Goal: Transaction & Acquisition: Book appointment/travel/reservation

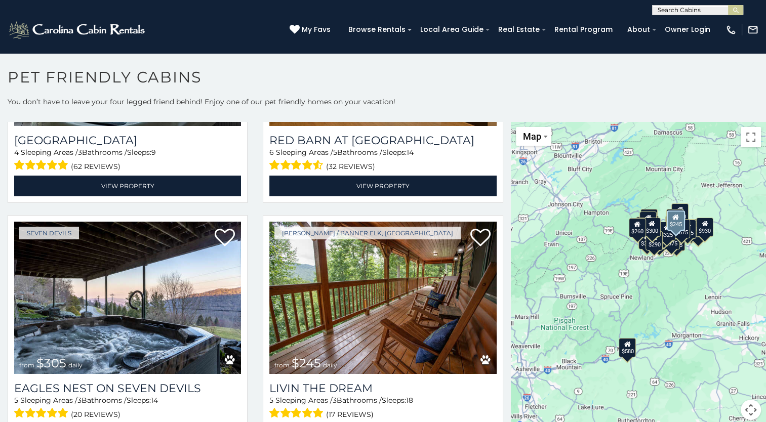
scroll to position [2905, 0]
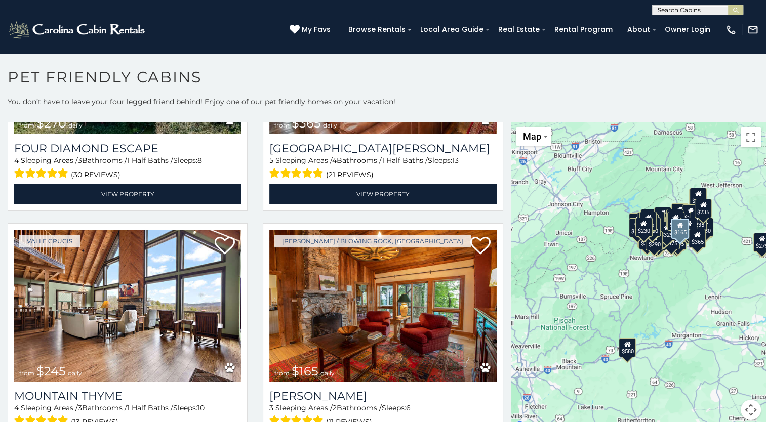
scroll to position [4637, 0]
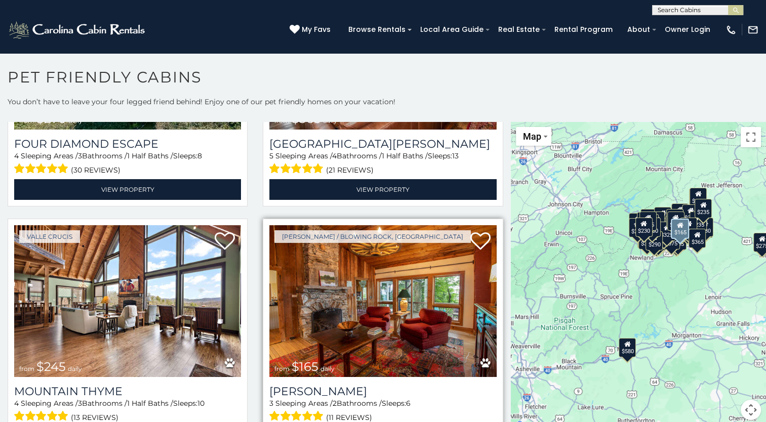
click at [453, 253] on img at bounding box center [382, 301] width 227 height 152
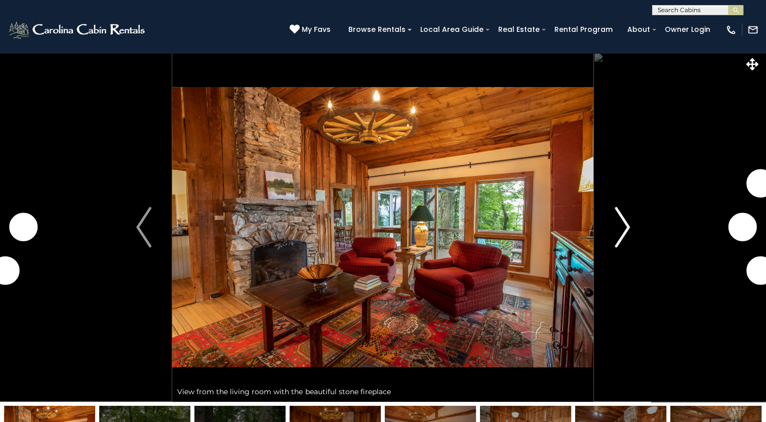
click at [627, 232] on img "Next" at bounding box center [622, 227] width 15 height 41
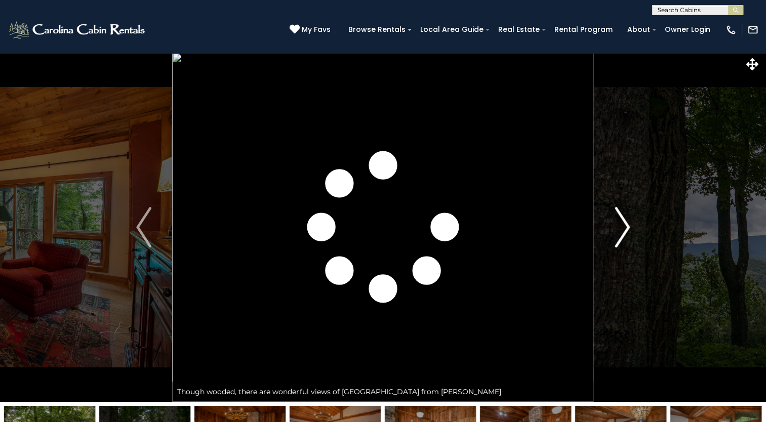
scroll to position [124, 0]
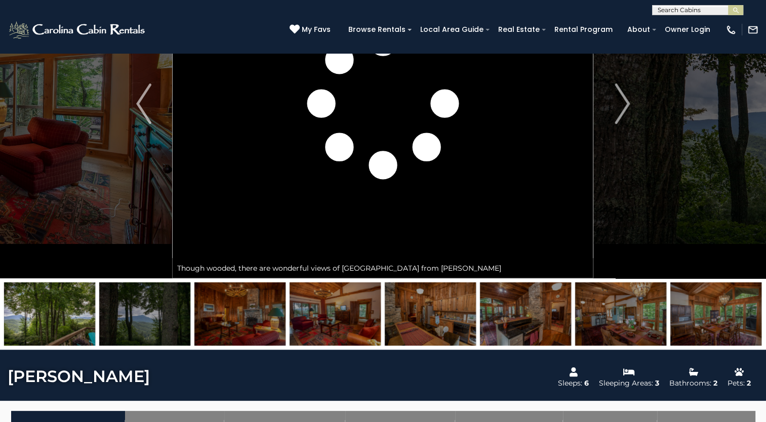
click at [51, 323] on img at bounding box center [49, 314] width 91 height 63
click at [166, 317] on img at bounding box center [144, 314] width 91 height 63
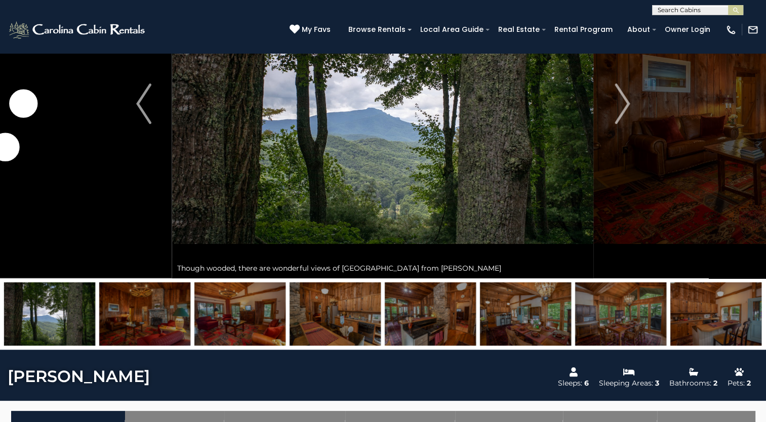
click at [248, 327] on img at bounding box center [239, 314] width 91 height 63
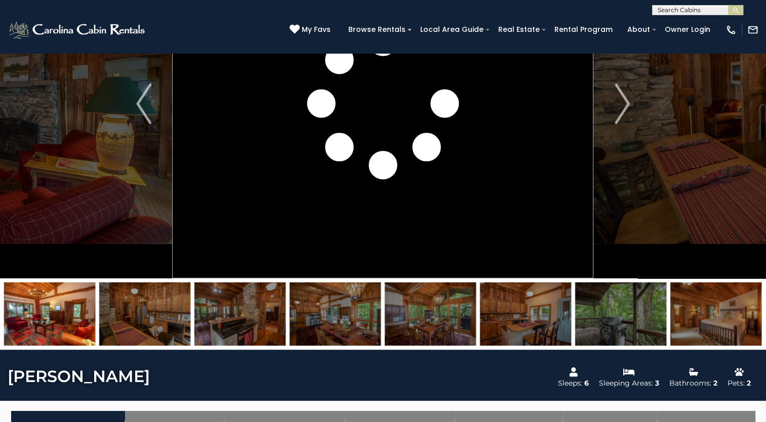
click at [158, 305] on img at bounding box center [144, 314] width 91 height 63
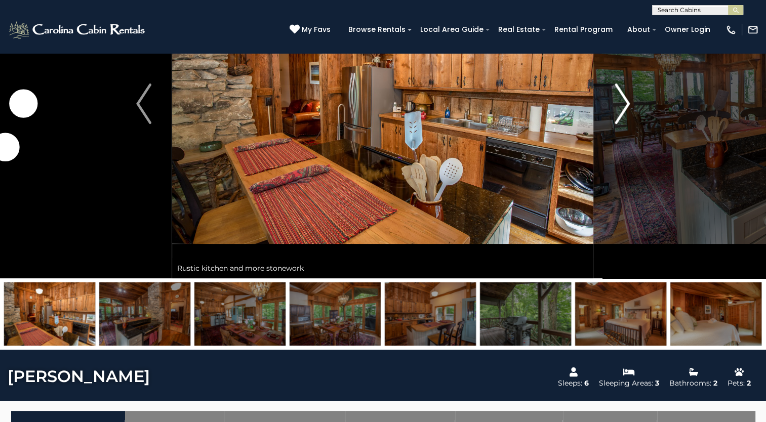
click at [625, 103] on img "Next" at bounding box center [622, 104] width 15 height 41
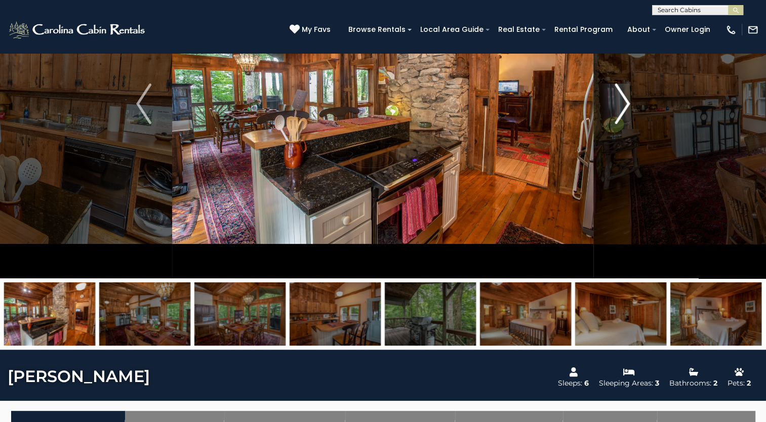
click at [625, 103] on img "Next" at bounding box center [622, 104] width 15 height 41
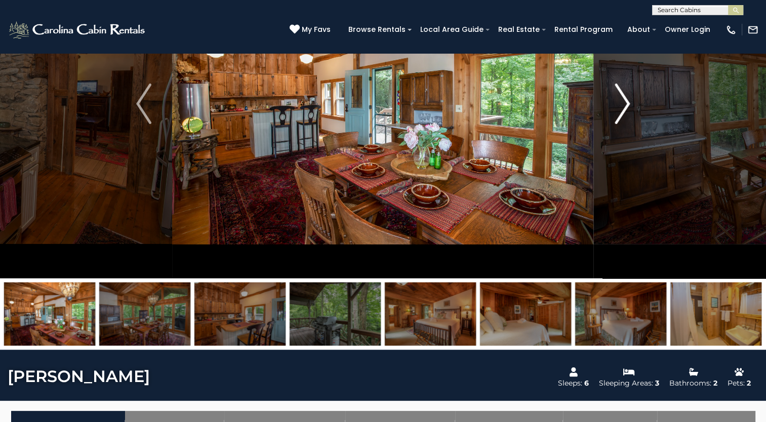
click at [625, 103] on img "Next" at bounding box center [622, 104] width 15 height 41
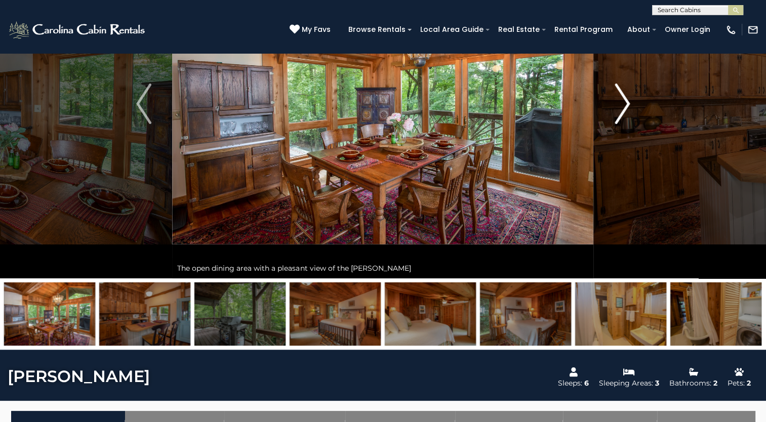
click at [625, 103] on img "Next" at bounding box center [622, 104] width 15 height 41
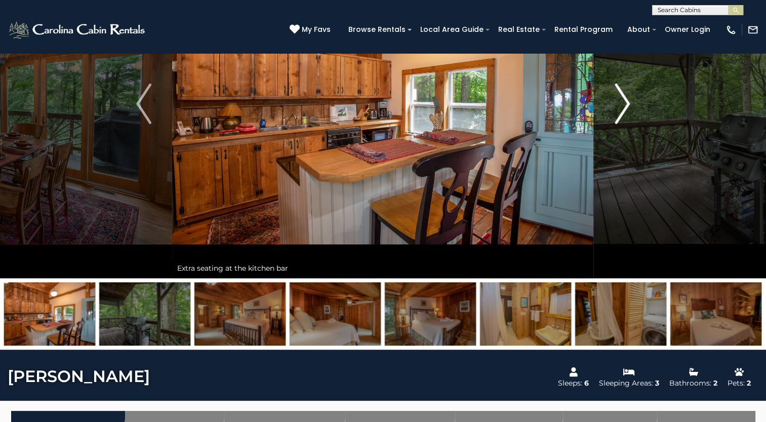
click at [625, 103] on img "Next" at bounding box center [622, 104] width 15 height 41
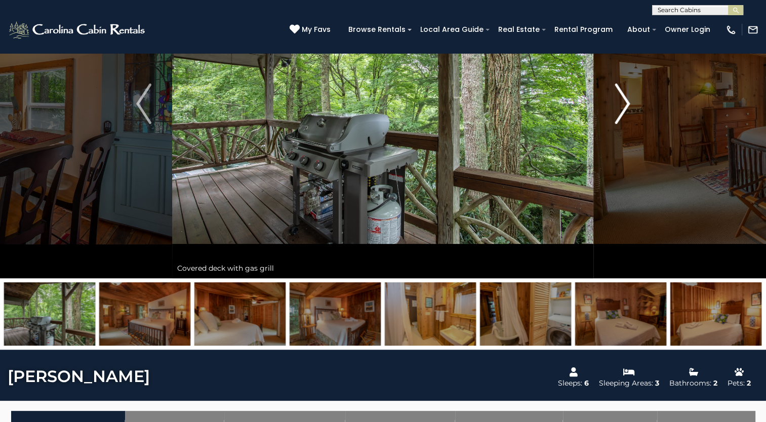
click at [625, 103] on img "Next" at bounding box center [622, 104] width 15 height 41
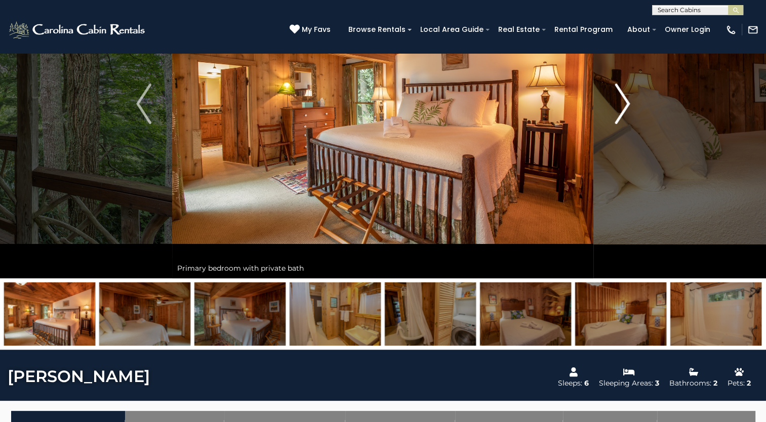
click at [625, 103] on img "Next" at bounding box center [622, 104] width 15 height 41
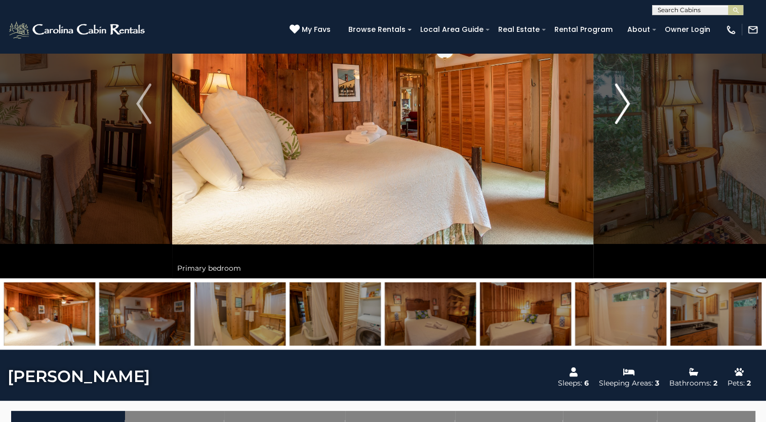
click at [625, 103] on img "Next" at bounding box center [622, 104] width 15 height 41
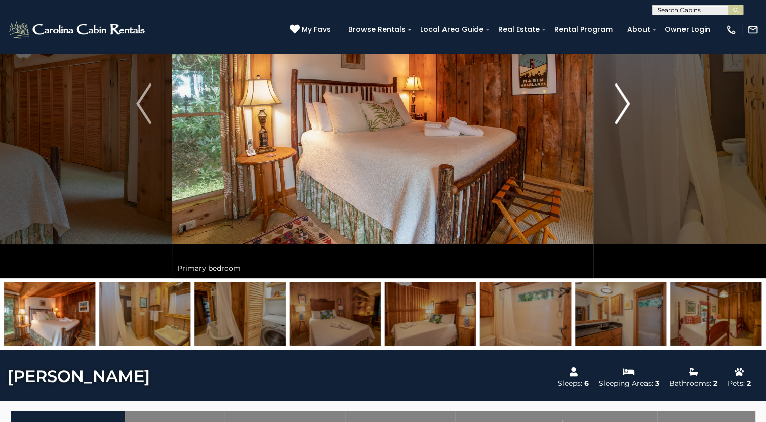
click at [625, 103] on img "Next" at bounding box center [622, 104] width 15 height 41
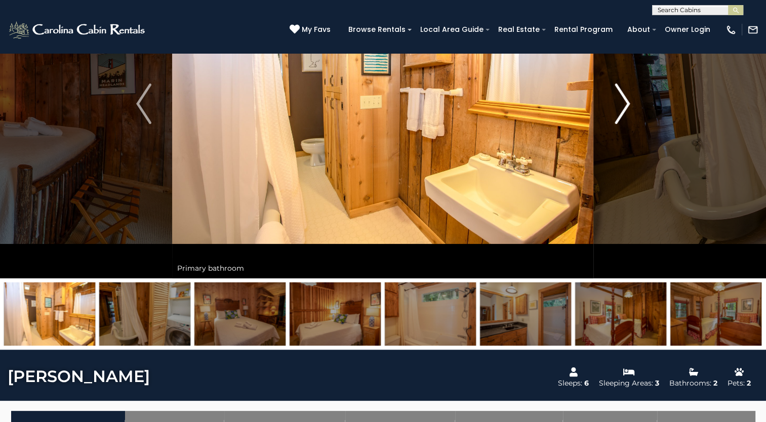
click at [625, 103] on img "Next" at bounding box center [622, 104] width 15 height 41
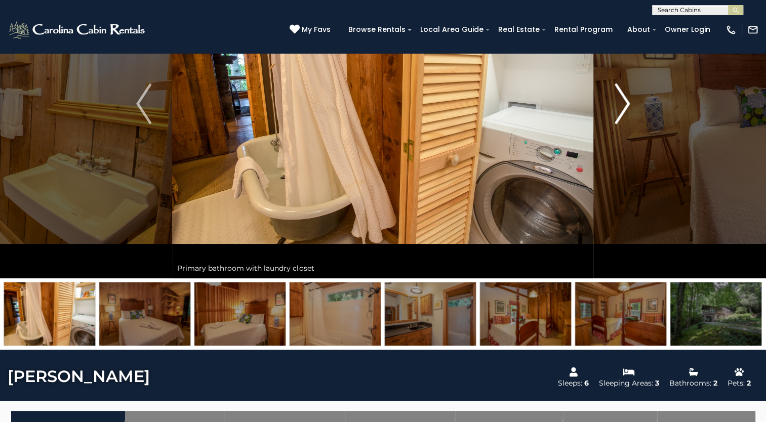
click at [625, 103] on img "Next" at bounding box center [622, 104] width 15 height 41
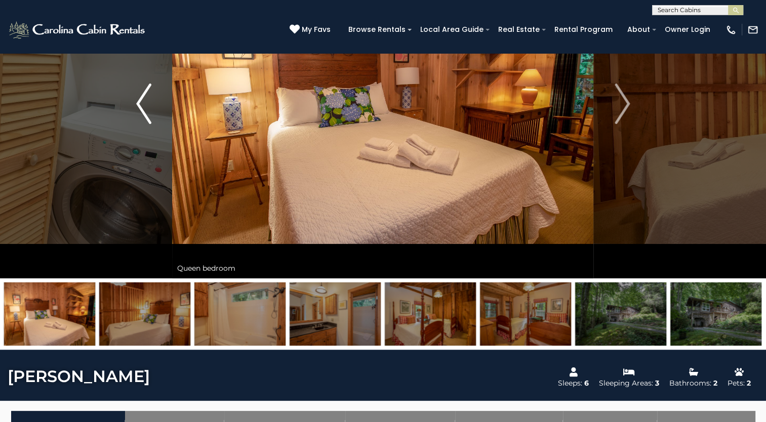
click at [149, 96] on img "Previous" at bounding box center [143, 104] width 15 height 41
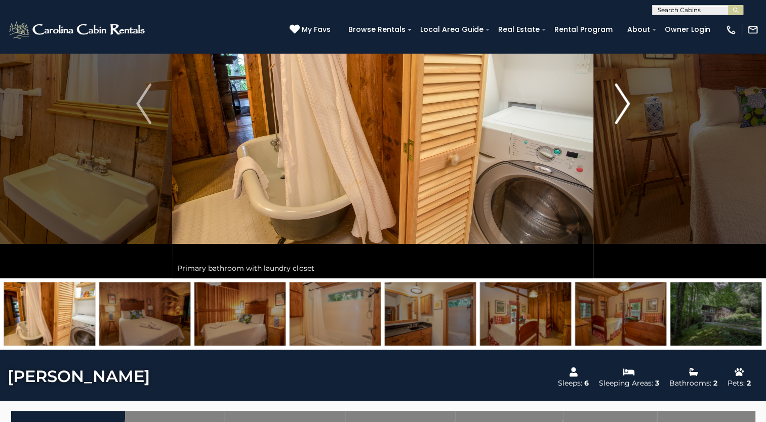
click at [622, 109] on img "Next" at bounding box center [622, 104] width 15 height 41
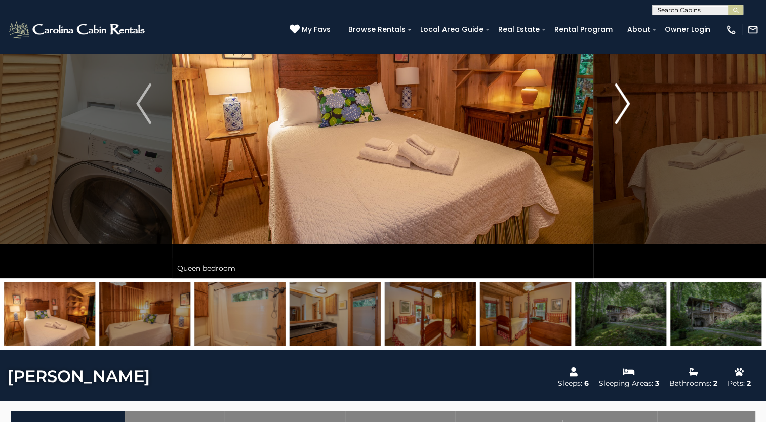
click at [622, 109] on img "Next" at bounding box center [622, 104] width 15 height 41
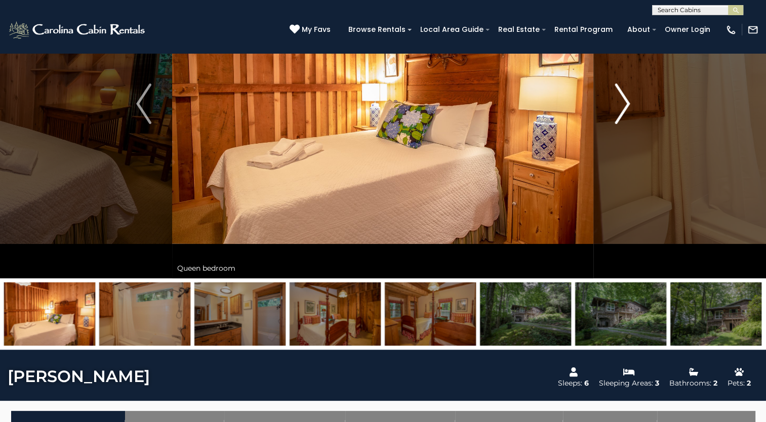
click at [622, 109] on img "Next" at bounding box center [622, 104] width 15 height 41
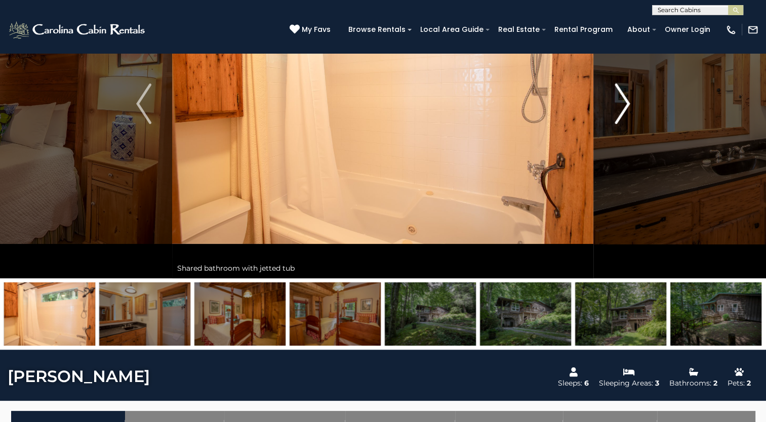
click at [622, 109] on img "Next" at bounding box center [622, 104] width 15 height 41
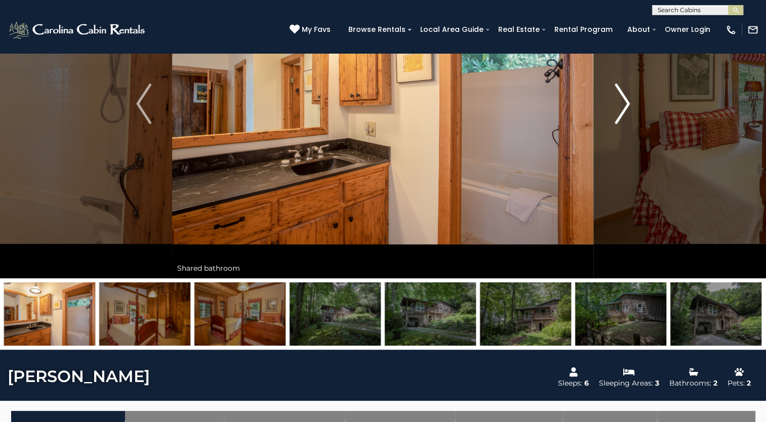
click at [622, 109] on img "Next" at bounding box center [622, 104] width 15 height 41
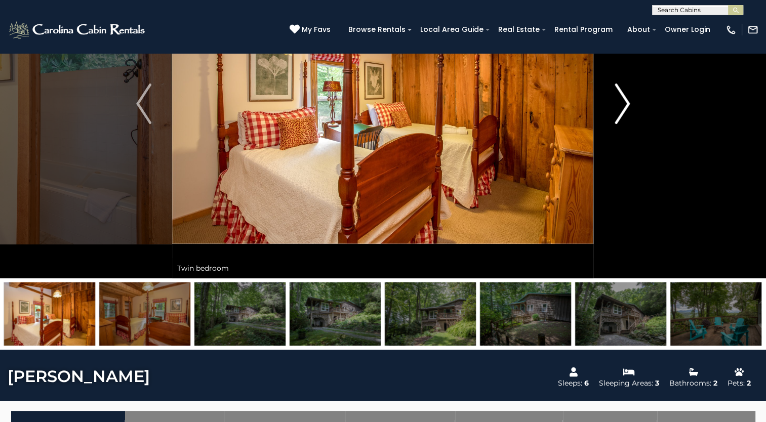
click at [622, 109] on img "Next" at bounding box center [622, 104] width 15 height 41
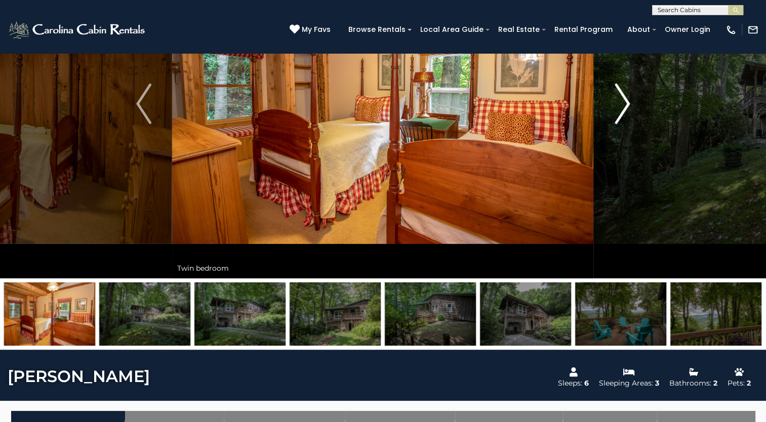
click at [622, 109] on img "Next" at bounding box center [622, 104] width 15 height 41
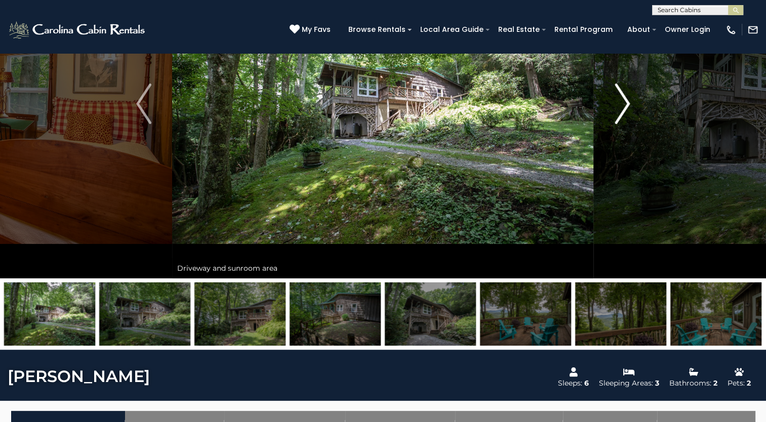
click at [622, 109] on img "Next" at bounding box center [622, 104] width 15 height 41
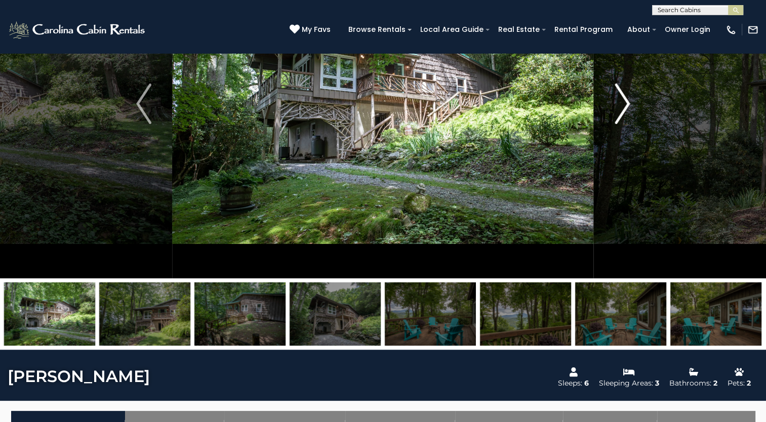
click at [622, 109] on img "Next" at bounding box center [622, 104] width 15 height 41
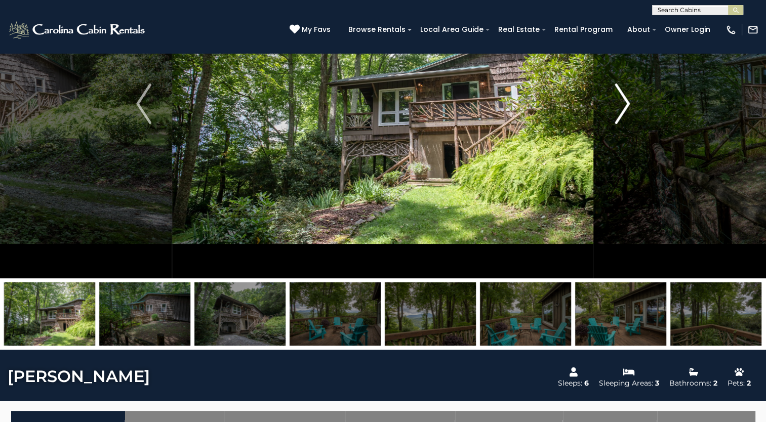
click at [622, 109] on img "Next" at bounding box center [622, 104] width 15 height 41
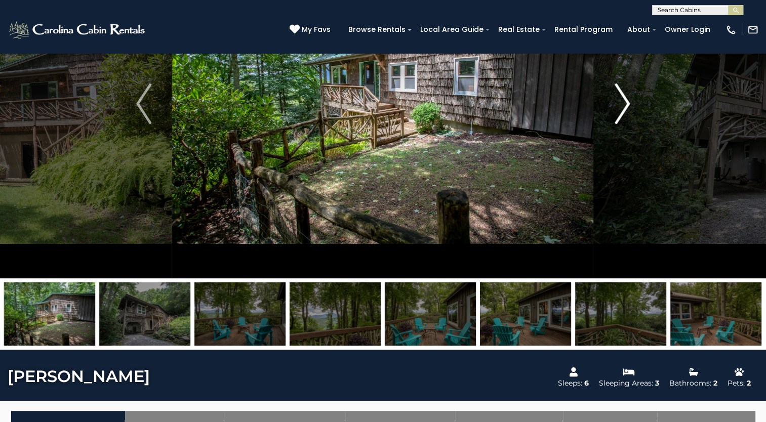
click at [622, 109] on img "Next" at bounding box center [622, 104] width 15 height 41
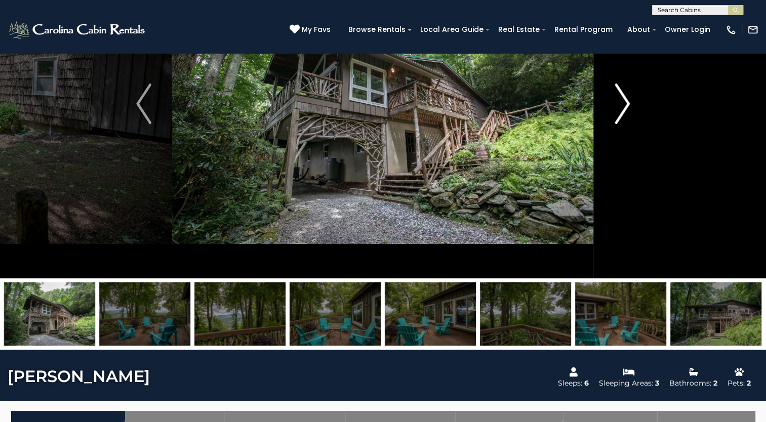
click at [622, 109] on img "Next" at bounding box center [622, 104] width 15 height 41
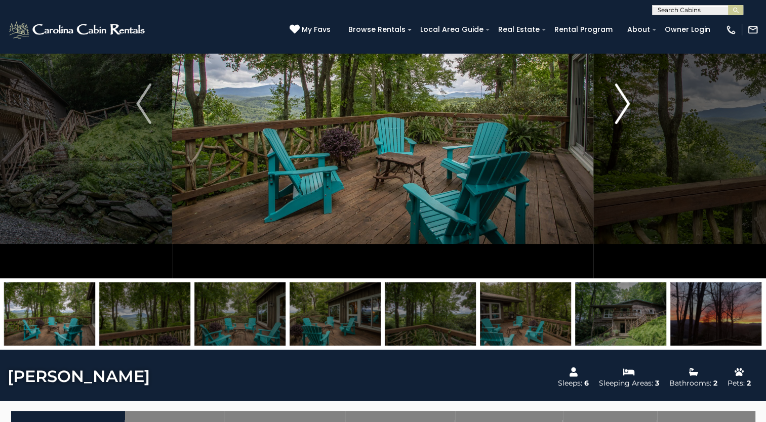
click at [622, 109] on img "Next" at bounding box center [622, 104] width 15 height 41
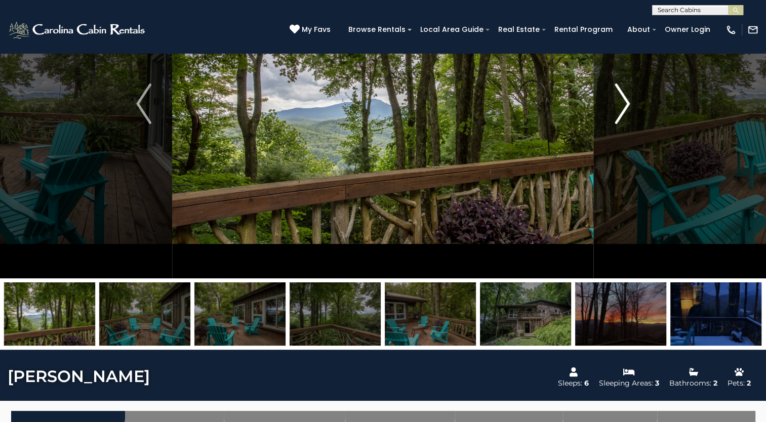
click at [622, 109] on img "Next" at bounding box center [622, 104] width 15 height 41
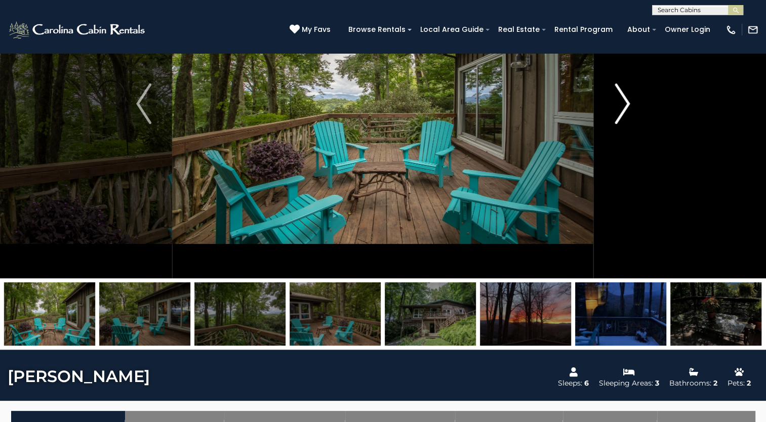
click at [622, 109] on img "Next" at bounding box center [622, 104] width 15 height 41
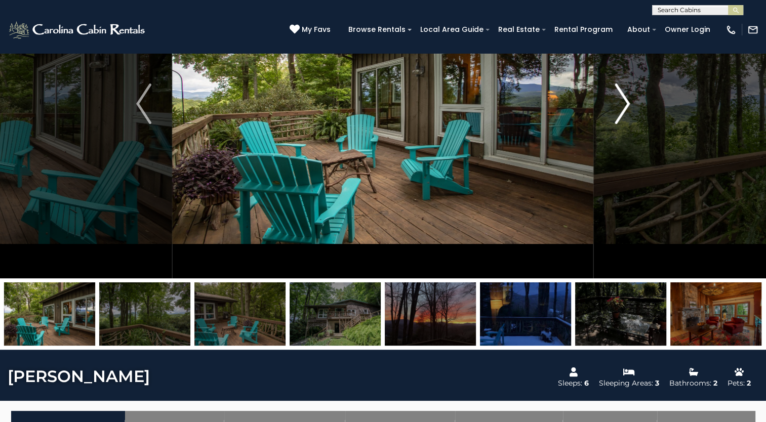
click at [622, 109] on img "Next" at bounding box center [622, 104] width 15 height 41
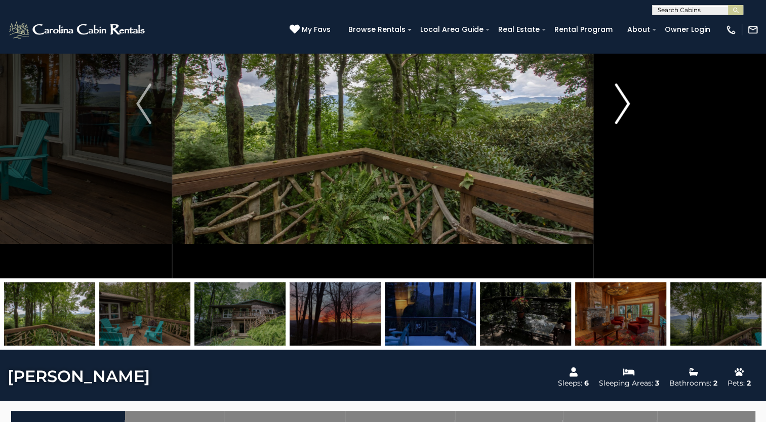
click at [622, 109] on img "Next" at bounding box center [622, 104] width 15 height 41
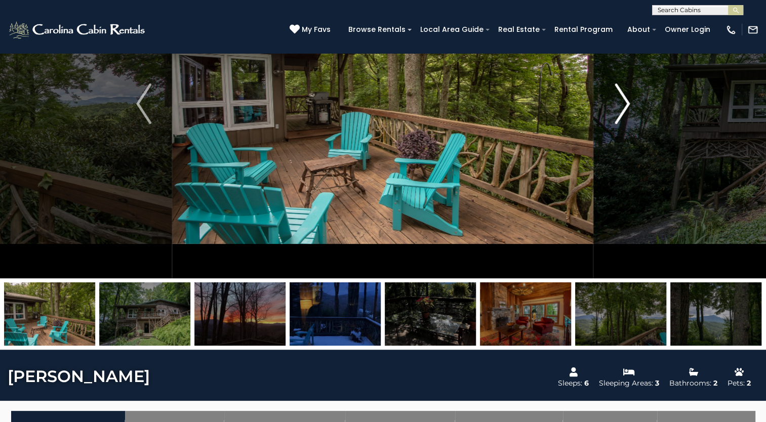
click at [622, 109] on img "Next" at bounding box center [622, 104] width 15 height 41
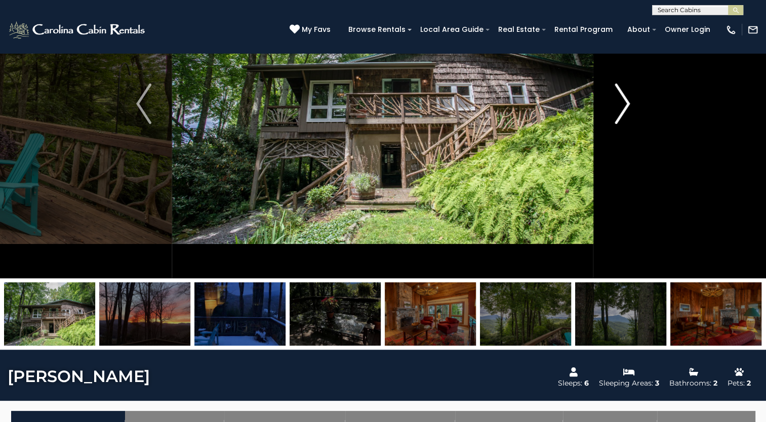
click at [622, 109] on img "Next" at bounding box center [622, 104] width 15 height 41
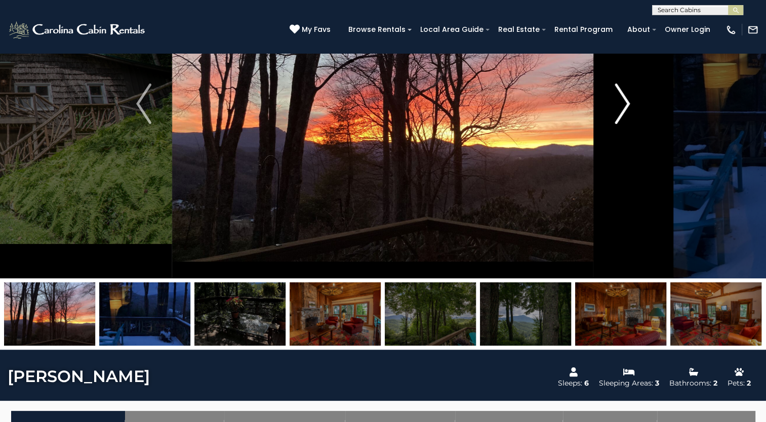
click at [622, 109] on img "Next" at bounding box center [622, 104] width 15 height 41
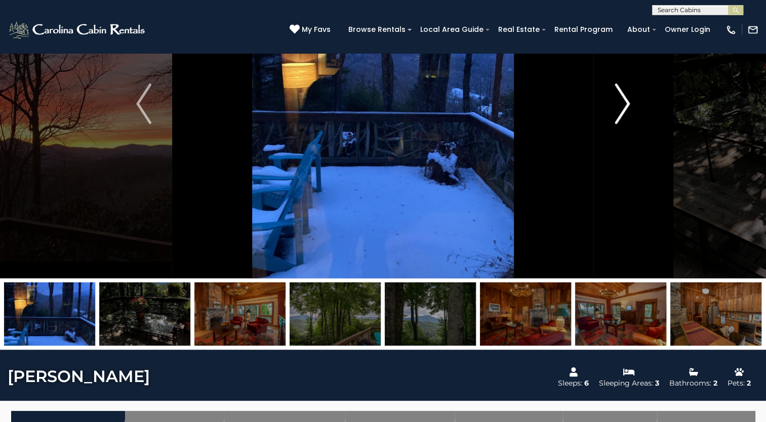
click at [622, 109] on img "Next" at bounding box center [622, 104] width 15 height 41
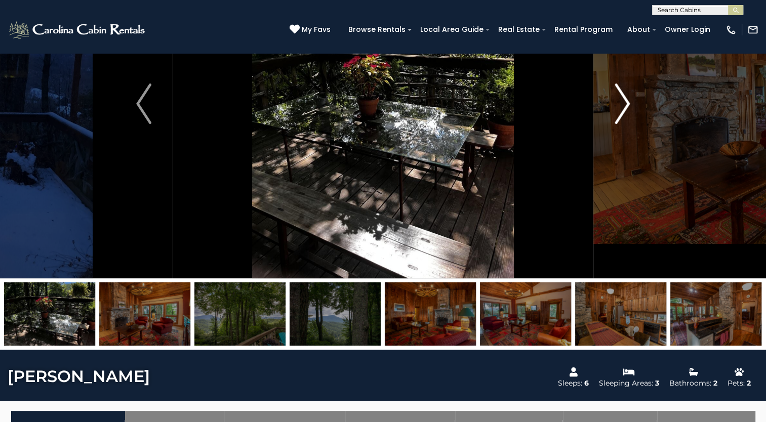
click at [622, 109] on img "Next" at bounding box center [622, 104] width 15 height 41
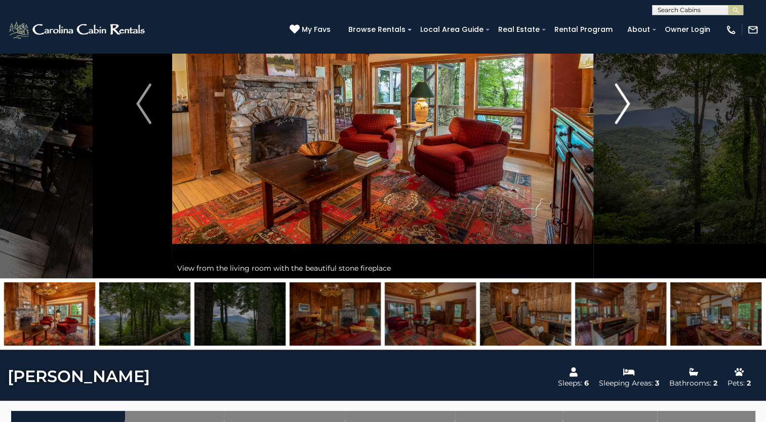
click at [622, 109] on img "Next" at bounding box center [622, 104] width 15 height 41
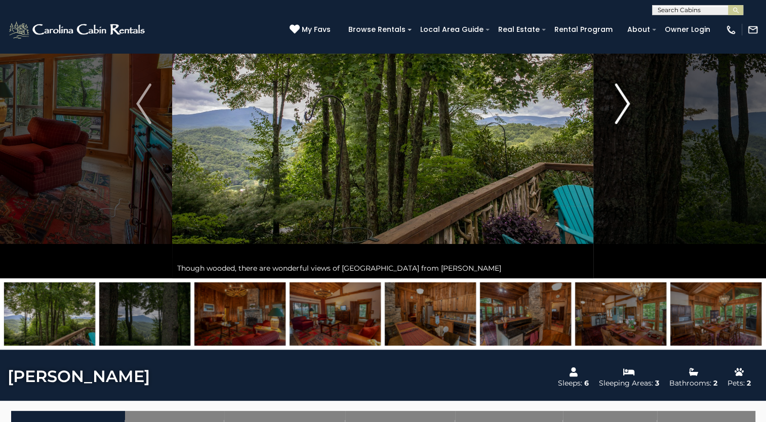
click at [622, 109] on img "Next" at bounding box center [622, 104] width 15 height 41
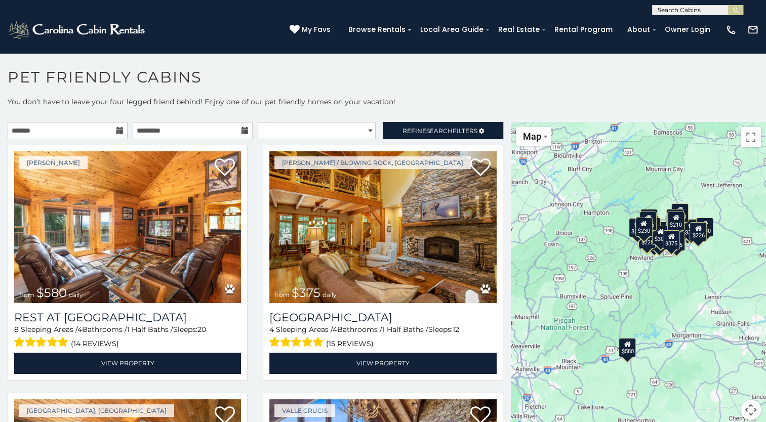
click at [117, 128] on icon at bounding box center [119, 130] width 7 height 7
click at [118, 132] on icon at bounding box center [119, 130] width 7 height 7
click at [97, 131] on input "text" at bounding box center [68, 130] width 120 height 17
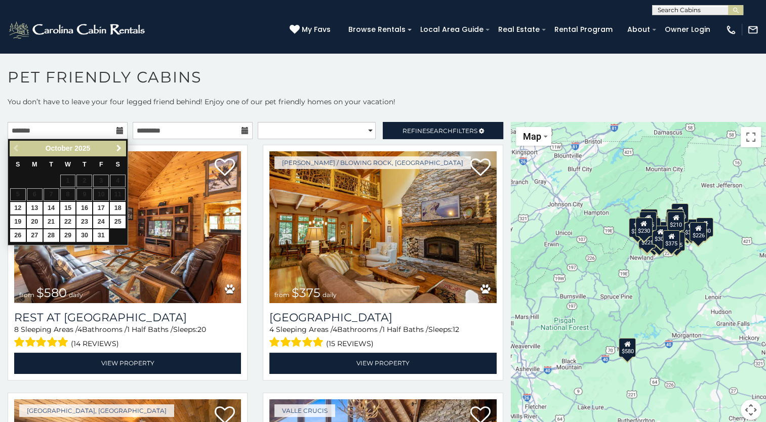
click at [113, 147] on link "Next" at bounding box center [118, 148] width 13 height 13
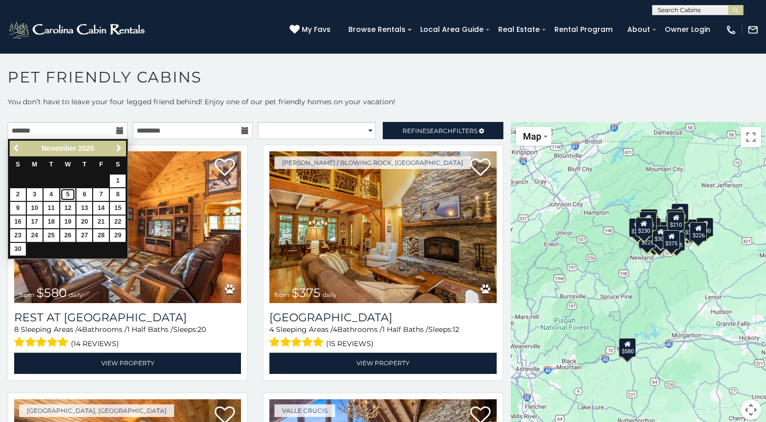
click at [71, 193] on link "5" at bounding box center [68, 194] width 16 height 13
type input "**********"
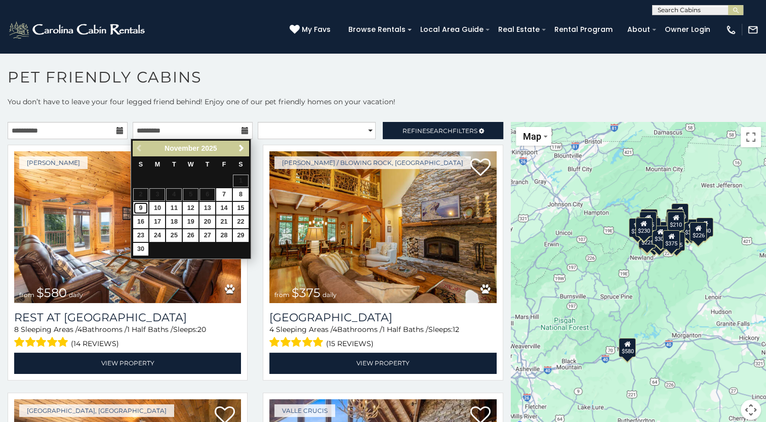
click at [141, 207] on link "9" at bounding box center [141, 208] width 16 height 13
type input "**********"
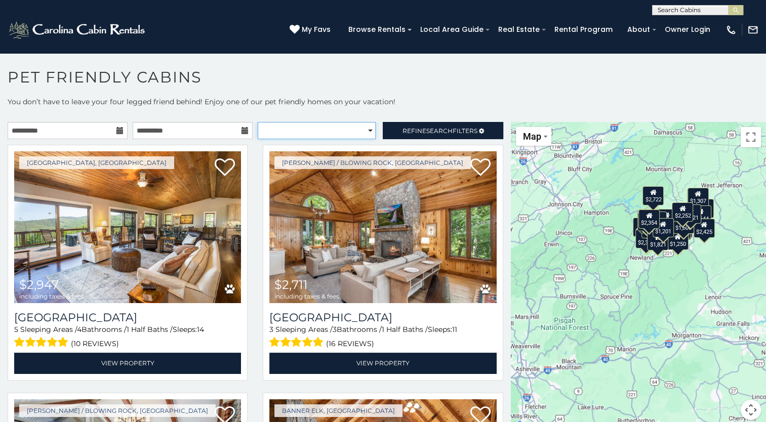
click at [365, 131] on select "**********" at bounding box center [317, 130] width 118 height 17
select select "*********"
click at [258, 122] on select "**********" at bounding box center [317, 130] width 118 height 17
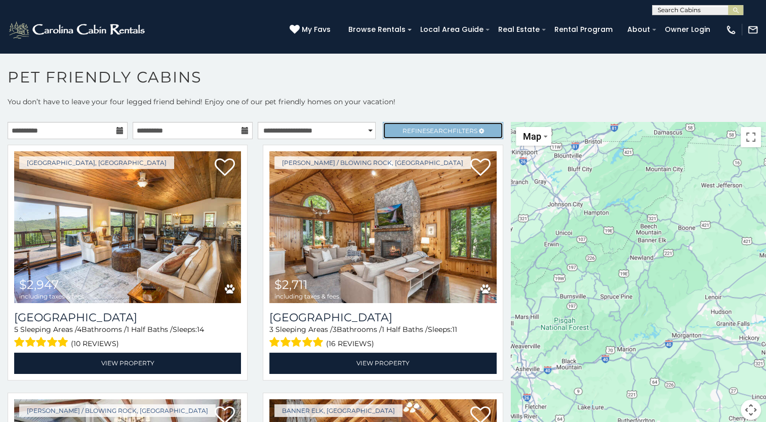
click at [462, 130] on span "Refine Search Filters" at bounding box center [440, 131] width 75 height 8
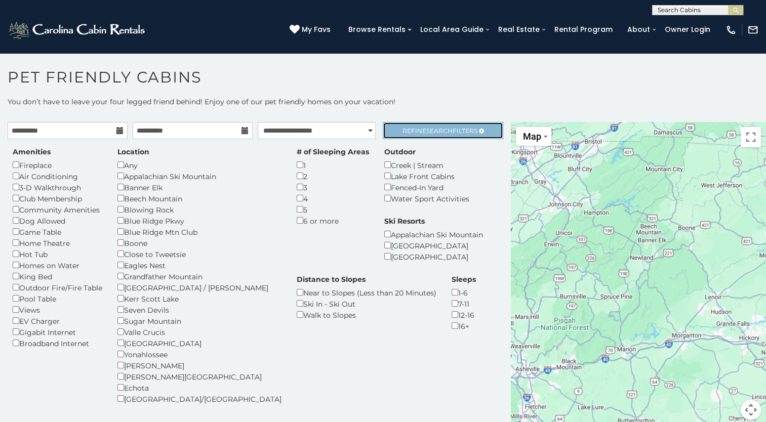
click at [439, 130] on span "Search" at bounding box center [439, 131] width 26 height 8
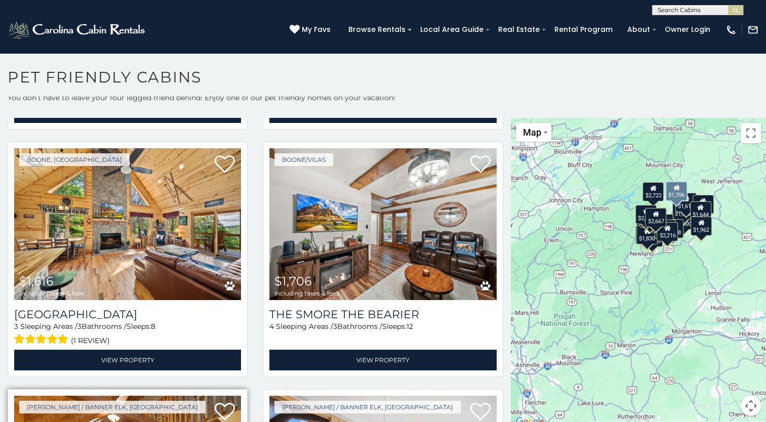
scroll to position [2238, 0]
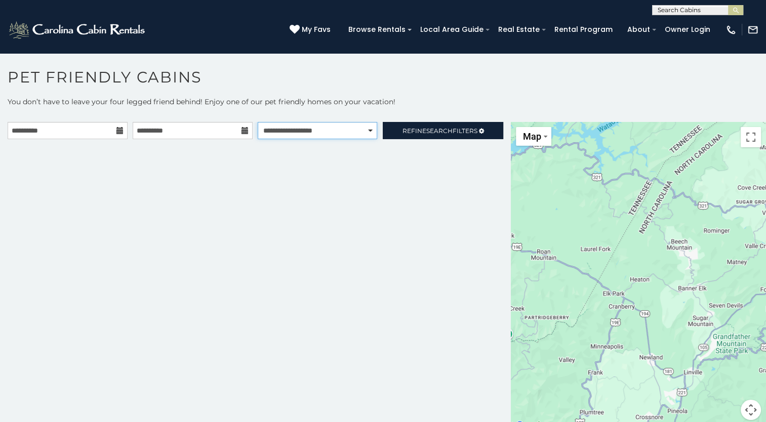
click at [367, 134] on select "**********" at bounding box center [317, 130] width 119 height 17
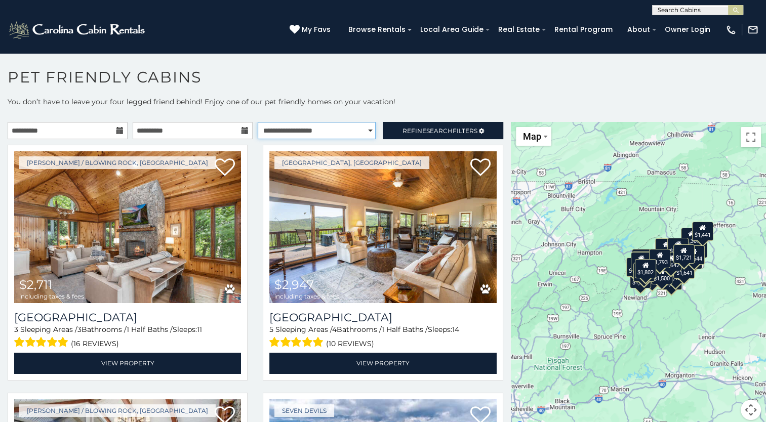
click at [362, 127] on select "**********" at bounding box center [317, 130] width 118 height 17
click at [258, 122] on select "**********" at bounding box center [317, 130] width 118 height 17
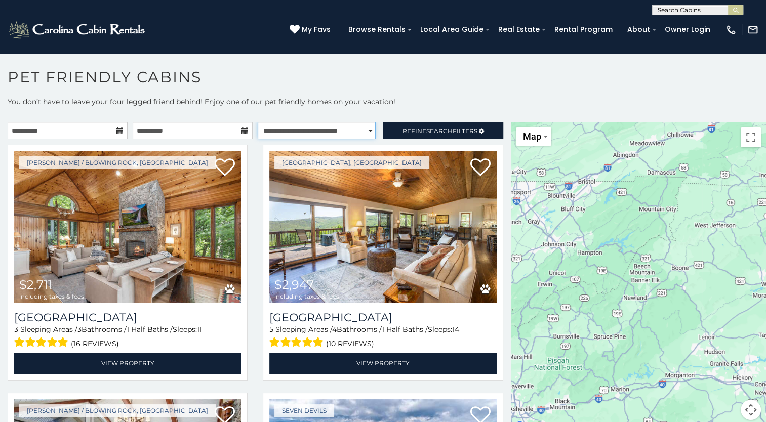
click at [359, 131] on select "**********" at bounding box center [317, 130] width 118 height 17
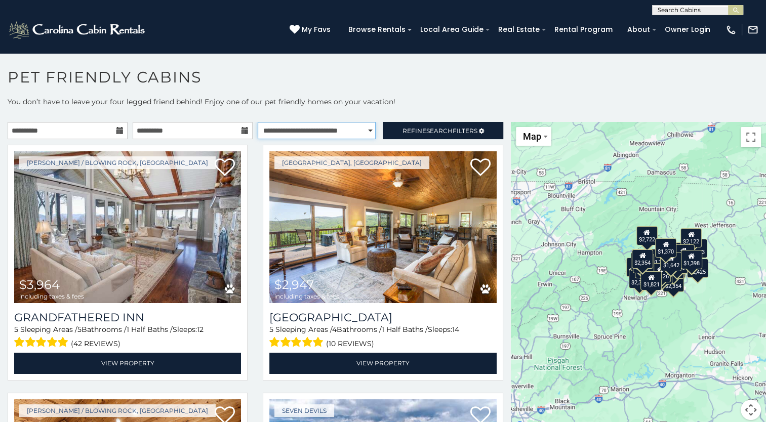
click at [258, 122] on select "**********" at bounding box center [317, 130] width 118 height 17
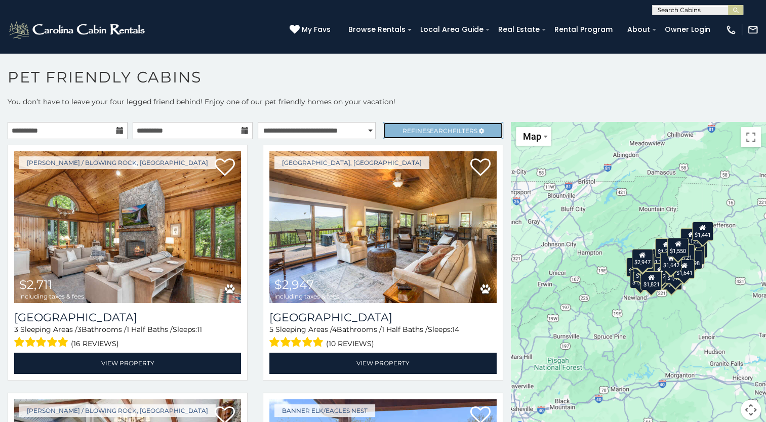
click at [407, 131] on span "Refine Search Filters" at bounding box center [440, 131] width 75 height 8
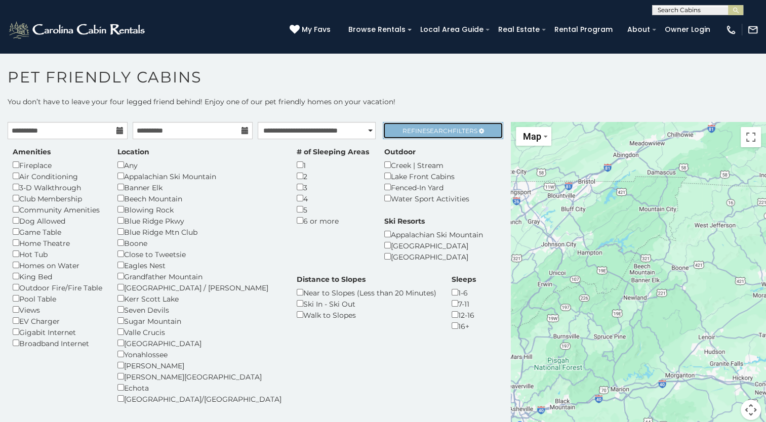
click at [434, 131] on span "Search" at bounding box center [439, 131] width 26 height 8
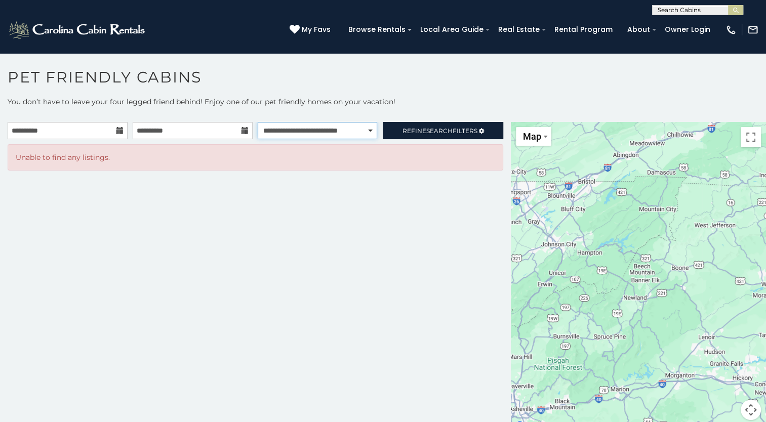
click at [369, 129] on select "**********" at bounding box center [317, 130] width 119 height 17
click at [451, 129] on span "Refine Search Filters" at bounding box center [440, 131] width 75 height 8
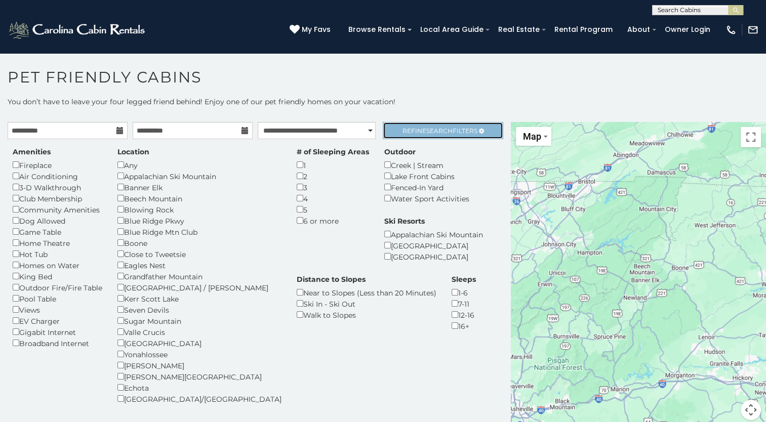
click at [436, 130] on span "Search" at bounding box center [439, 131] width 26 height 8
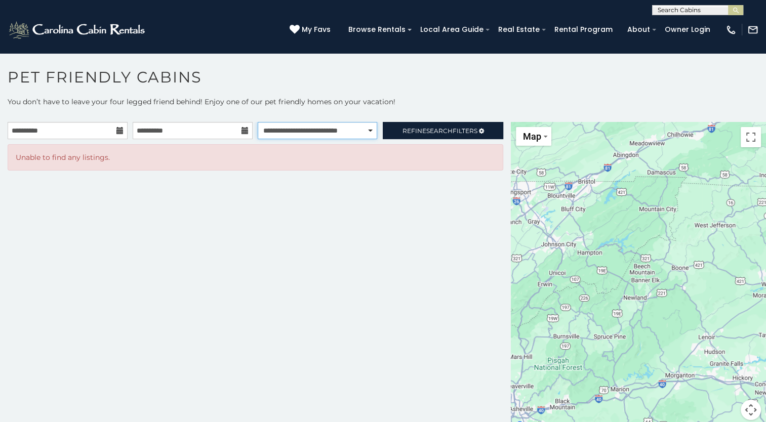
click at [335, 129] on select "**********" at bounding box center [317, 130] width 119 height 17
select select "******"
click at [258, 122] on select "**********" at bounding box center [317, 130] width 119 height 17
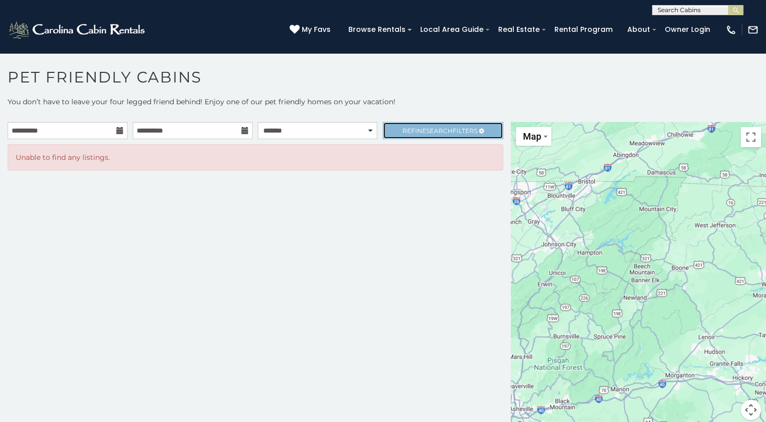
click at [448, 129] on span "Search" at bounding box center [439, 131] width 26 height 8
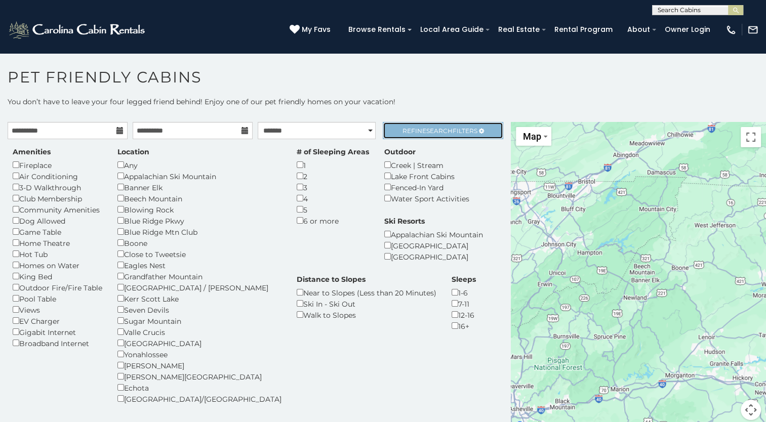
click at [437, 130] on span "Search" at bounding box center [439, 131] width 26 height 8
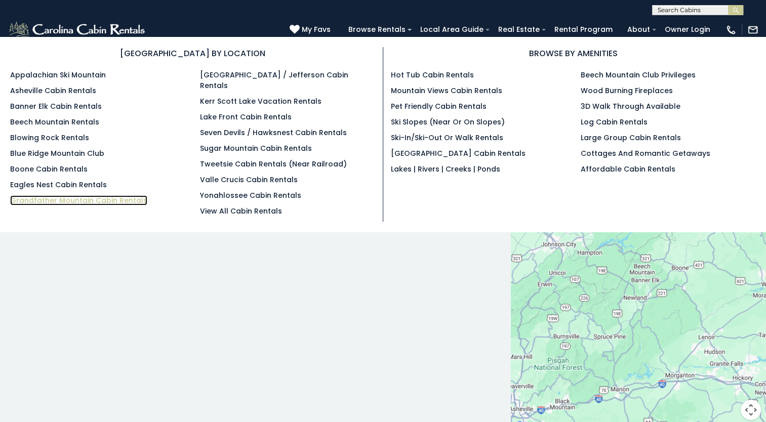
click at [104, 196] on link "Grandfather Mountain Cabin Rentals" at bounding box center [78, 200] width 137 height 10
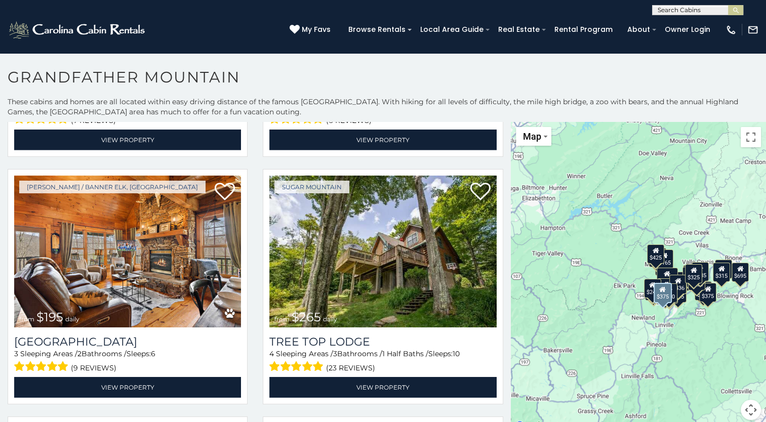
scroll to position [3202, 0]
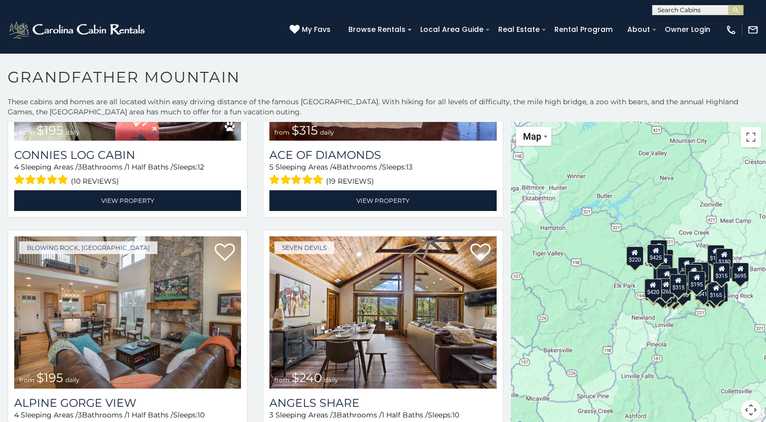
scroll to position [3886, 0]
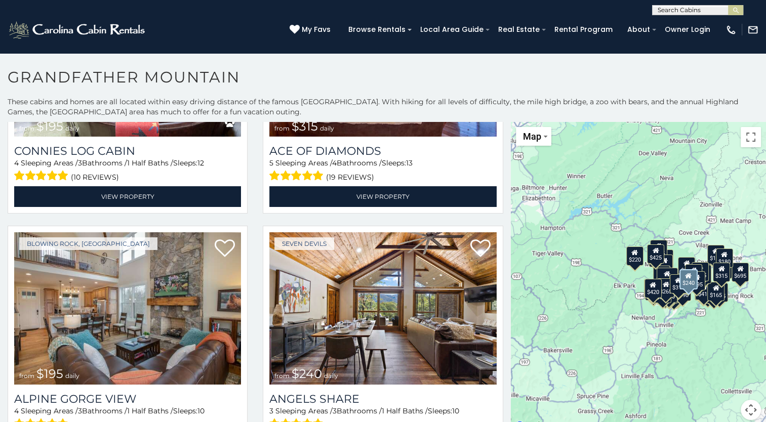
click at [387, 280] on img at bounding box center [382, 308] width 227 height 152
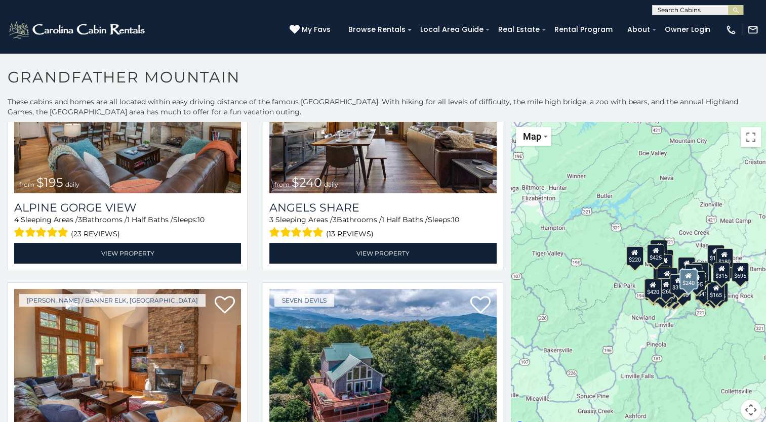
scroll to position [4078, 0]
